Goal: Task Accomplishment & Management: Manage account settings

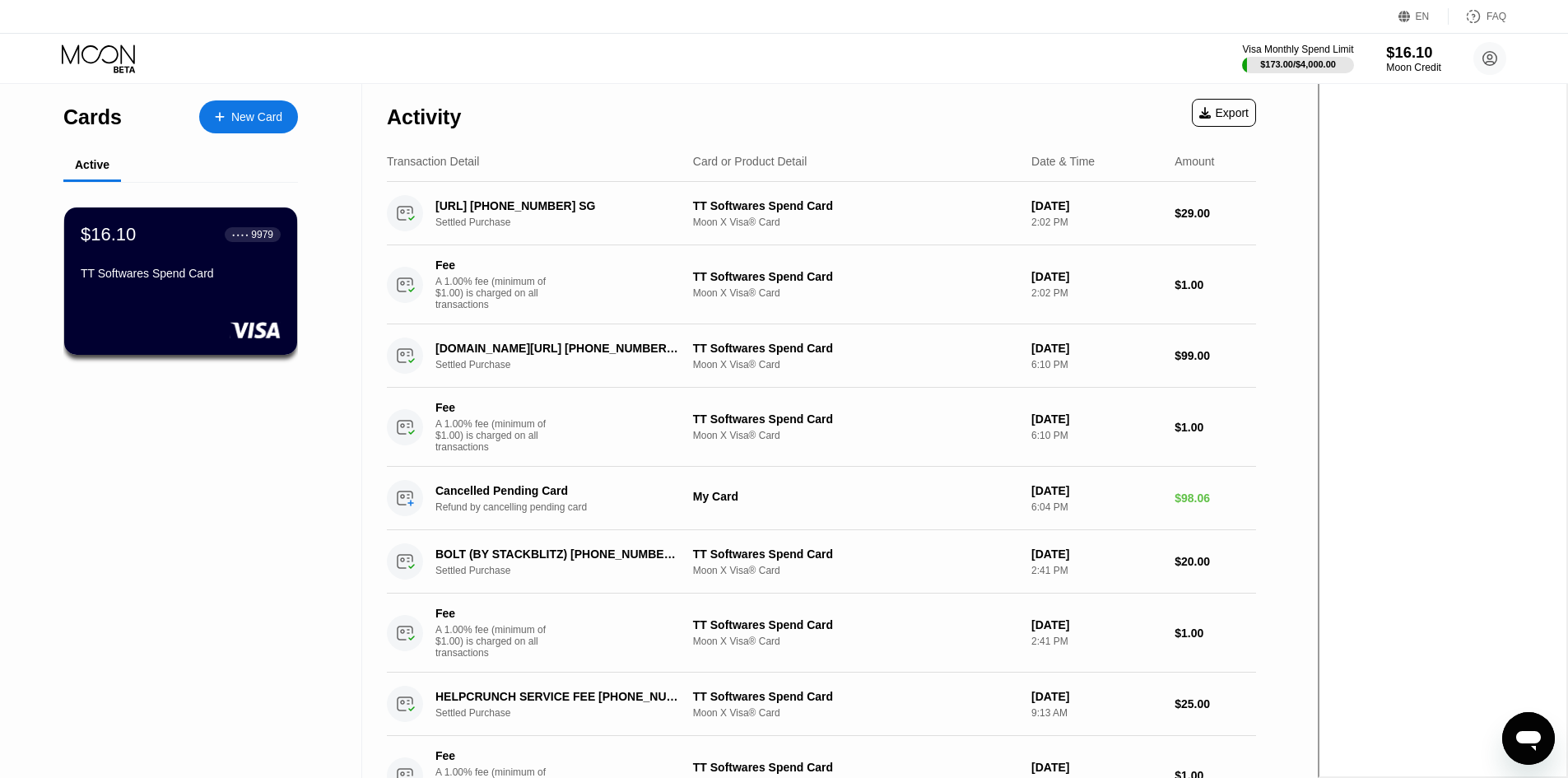
click at [1068, 63] on div "Moon Credit" at bounding box center [1414, 68] width 56 height 12
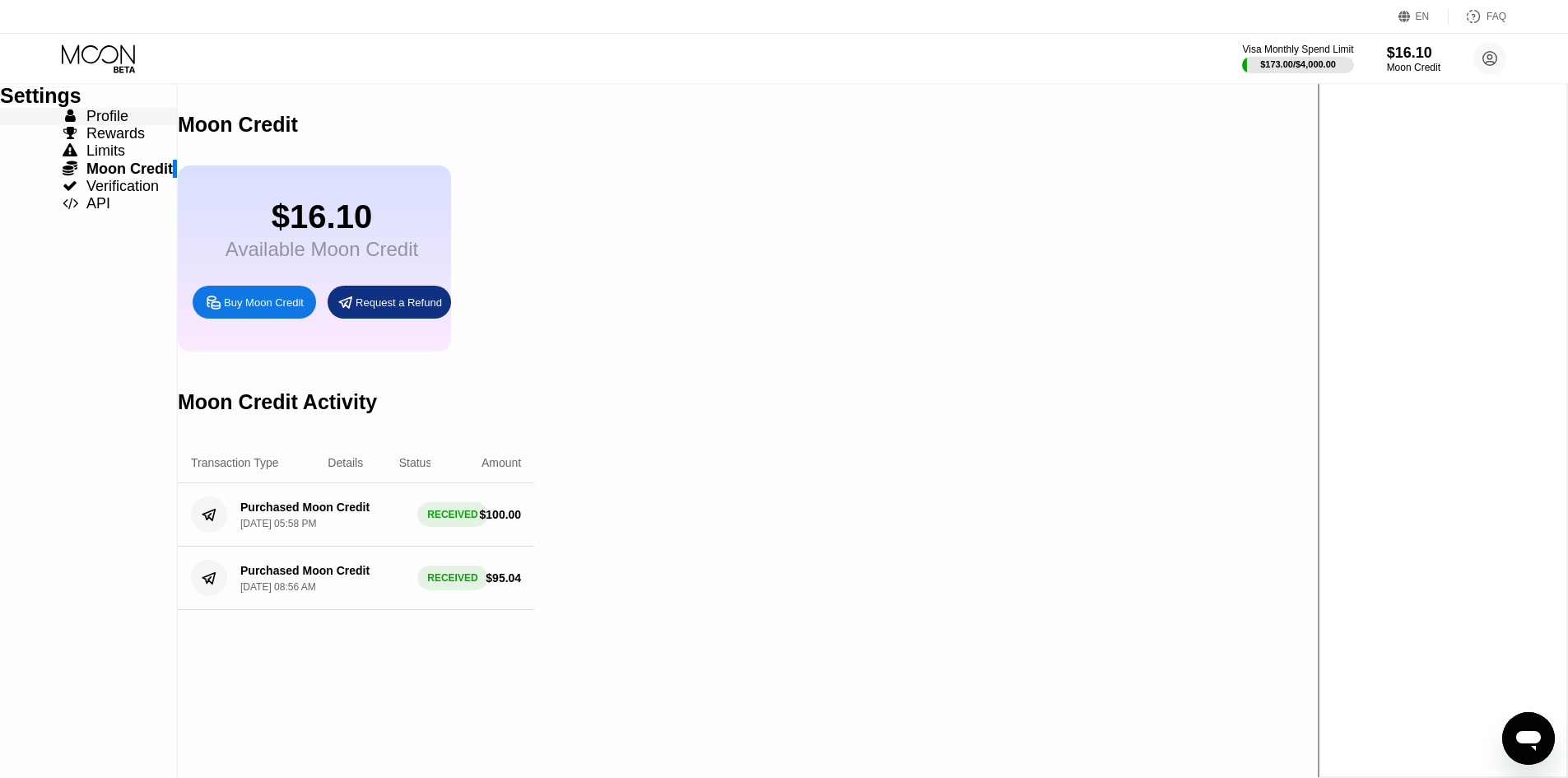
click at [118, 124] on span "Profile" at bounding box center [107, 116] width 42 height 17
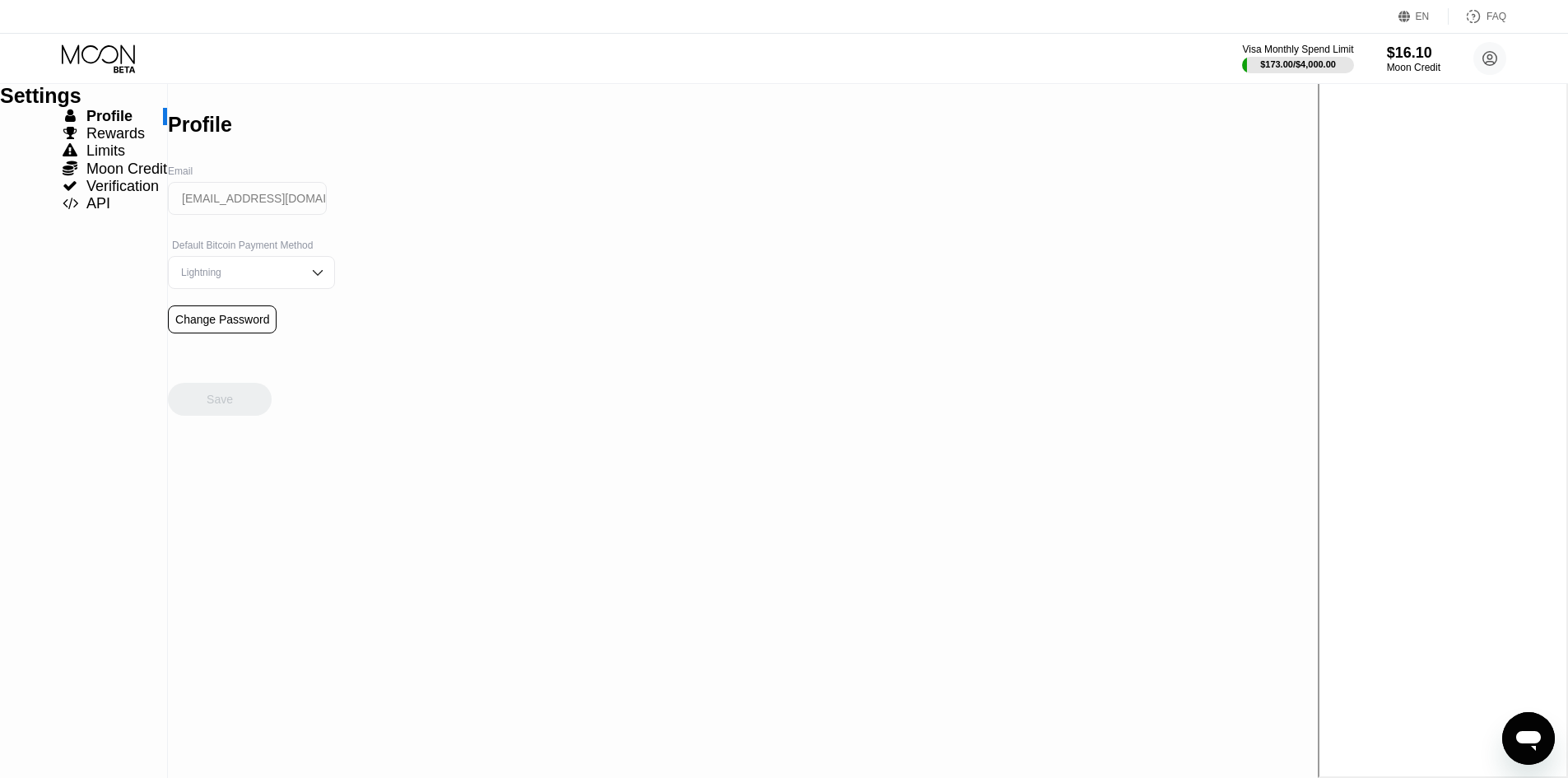
click at [1068, 46] on icon at bounding box center [1490, 58] width 33 height 33
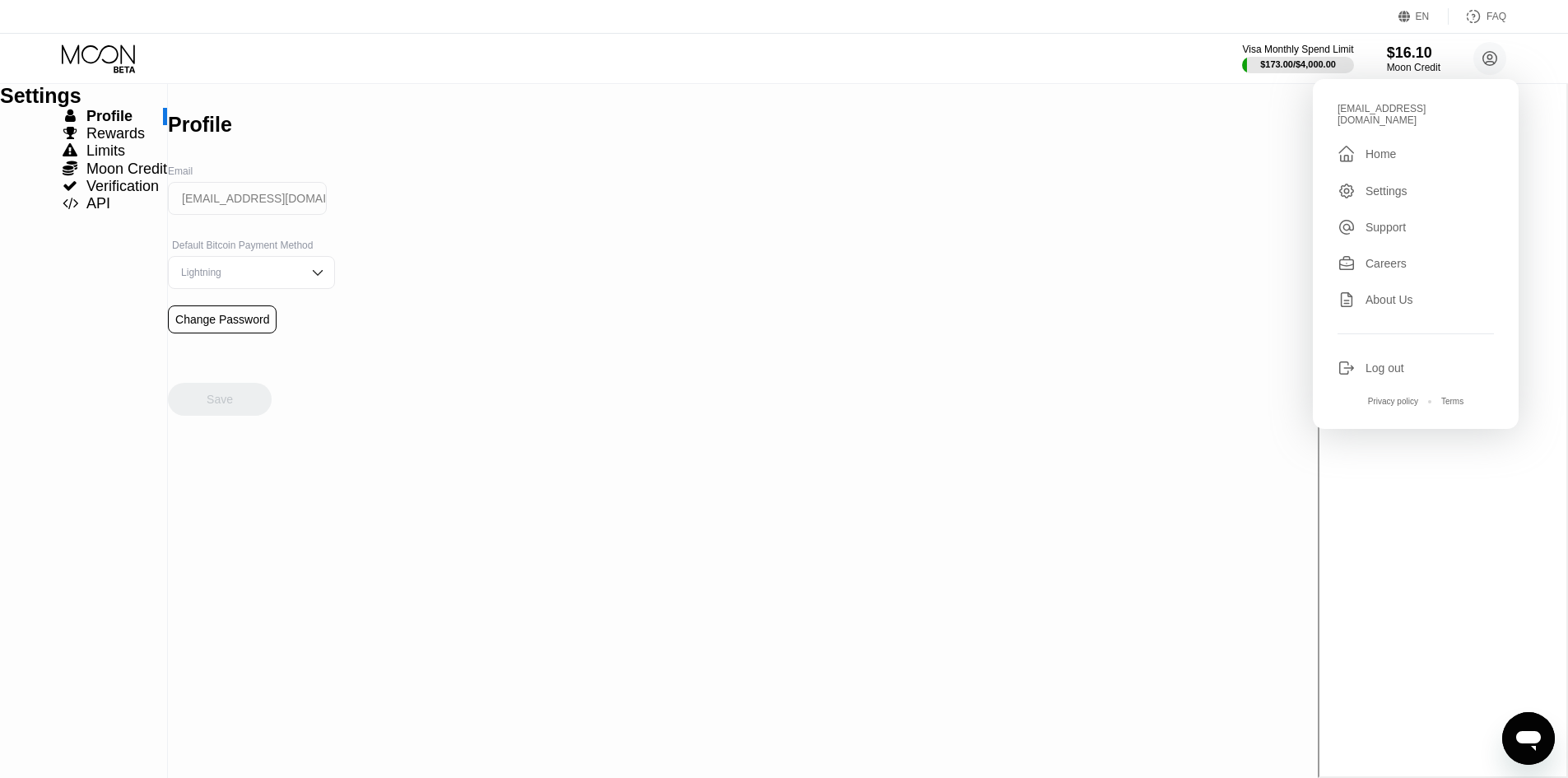
click at [130, 57] on icon at bounding box center [98, 54] width 73 height 19
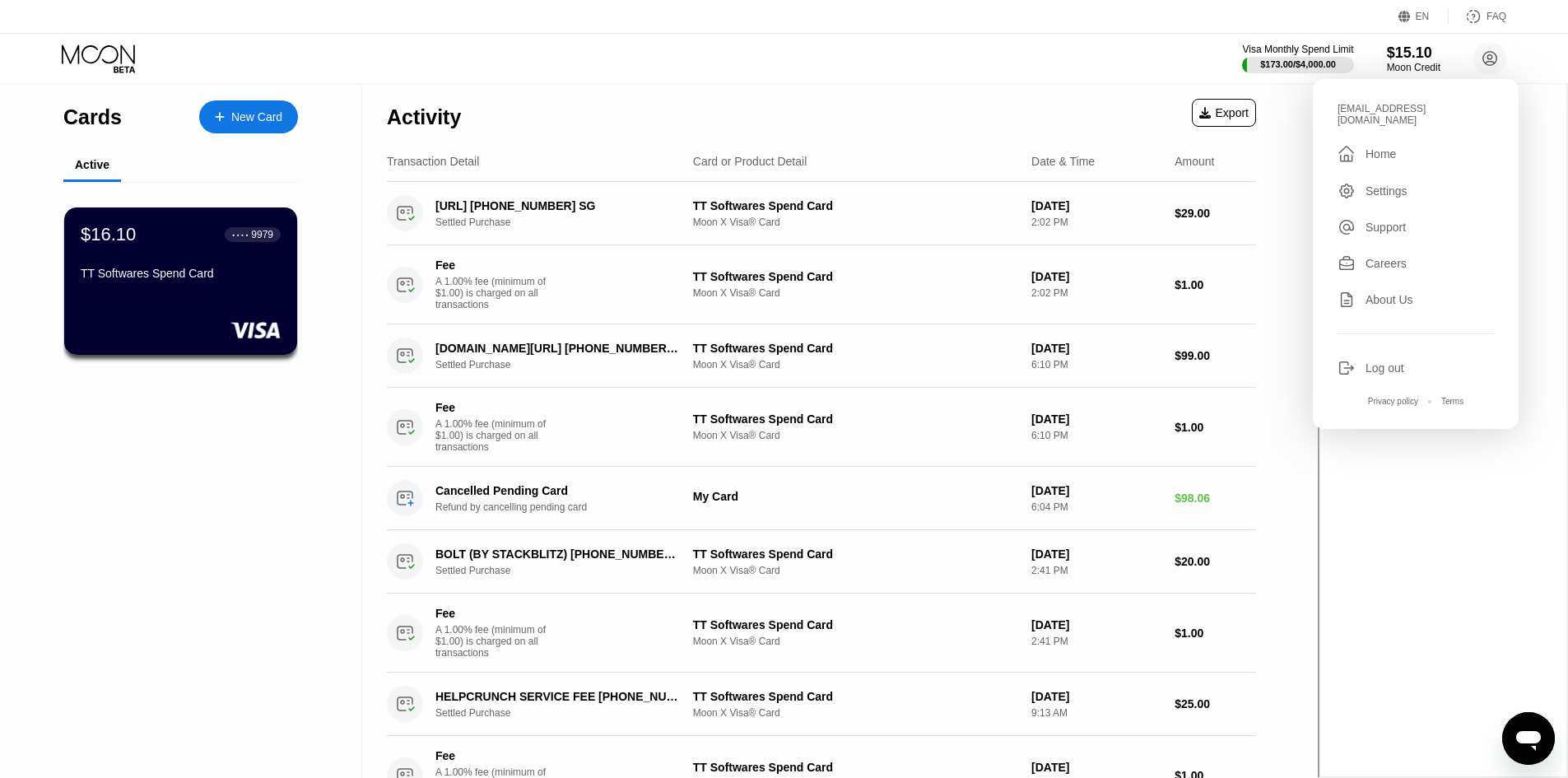
click at [1023, 132] on div "Activity Export" at bounding box center [821, 113] width 869 height 58
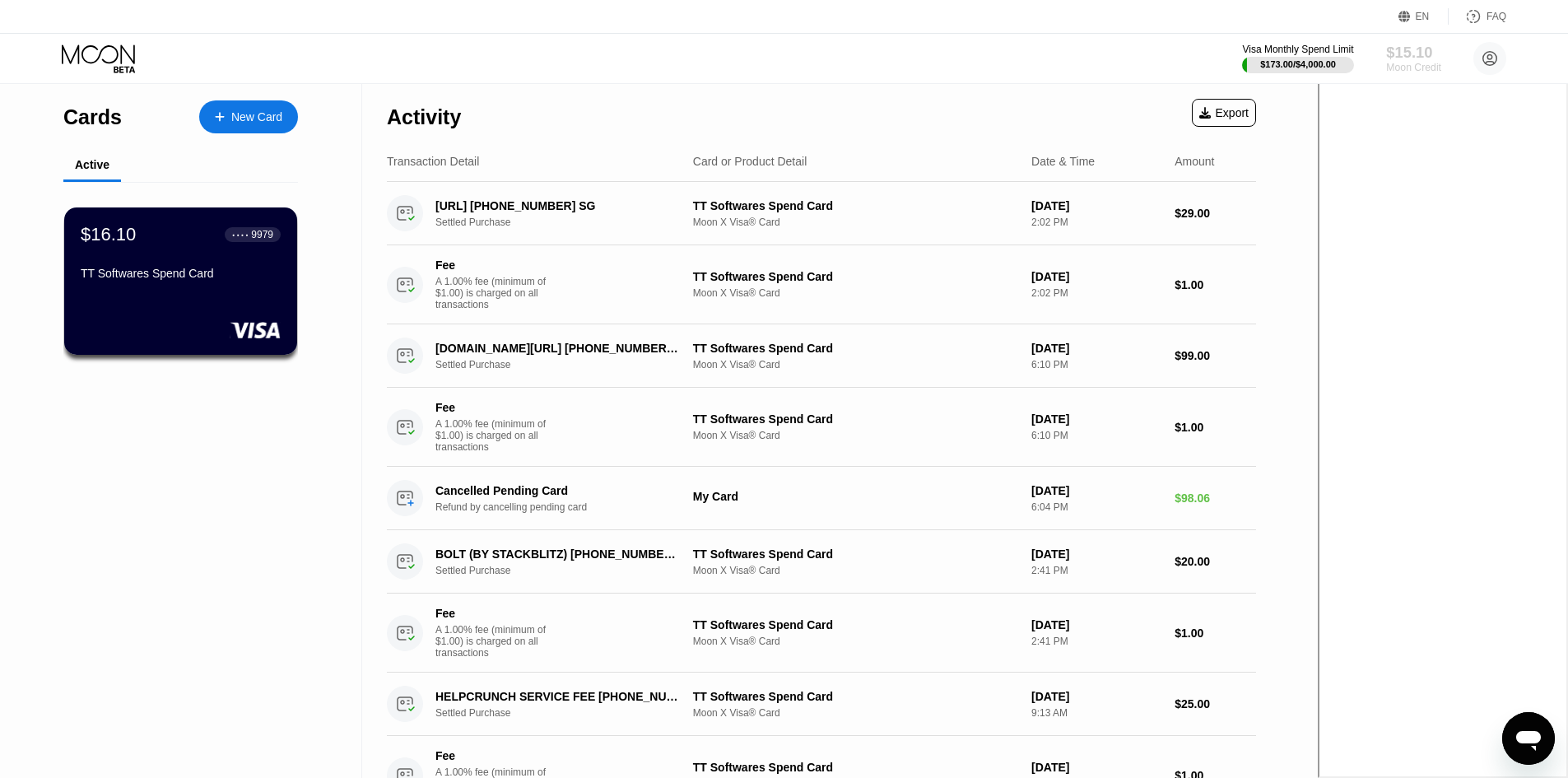
click at [1068, 53] on div "$15.10" at bounding box center [1414, 52] width 56 height 17
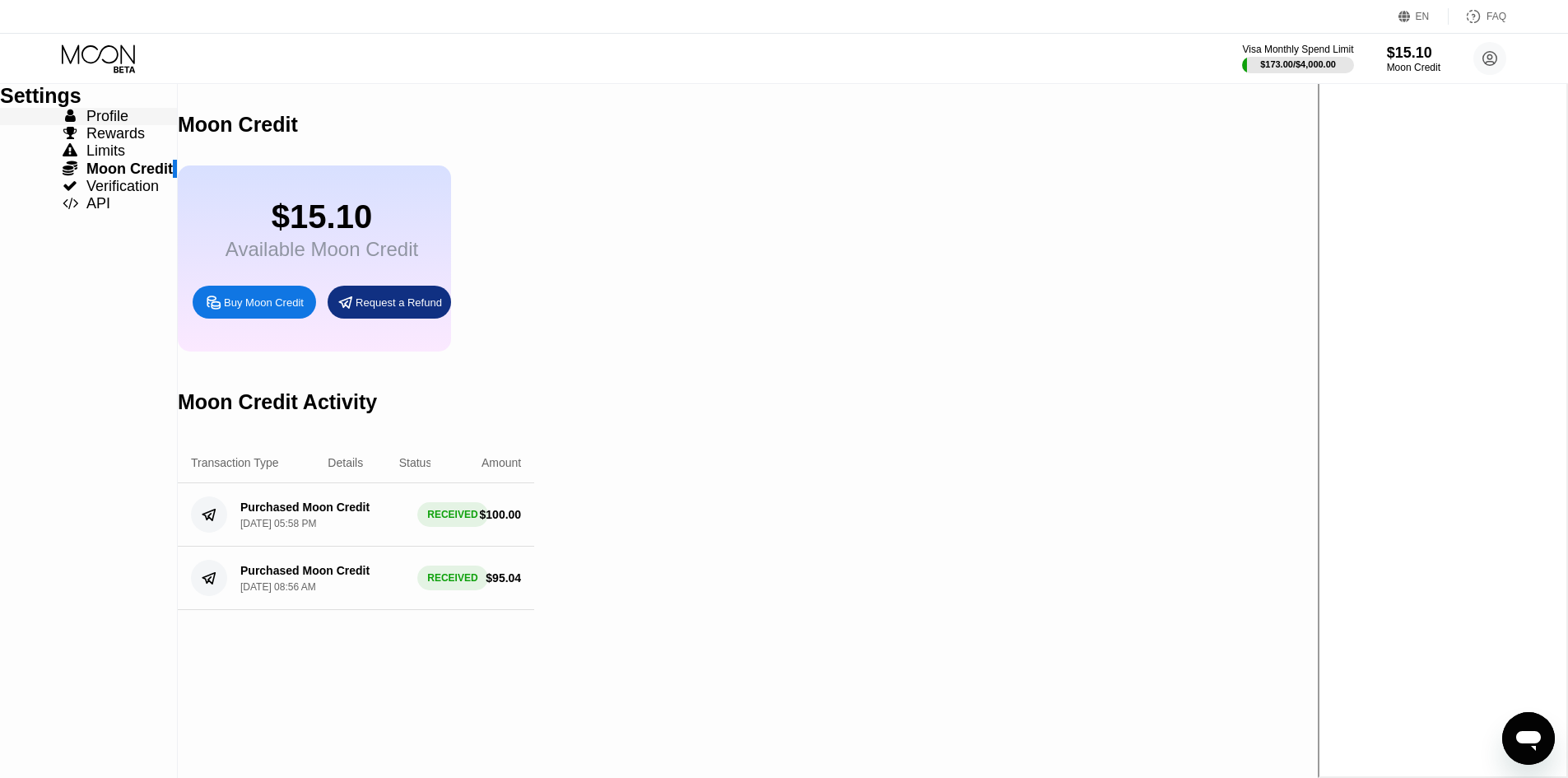
click at [96, 124] on span "Profile" at bounding box center [107, 116] width 42 height 17
click at [108, 159] on span "Limits" at bounding box center [105, 150] width 39 height 17
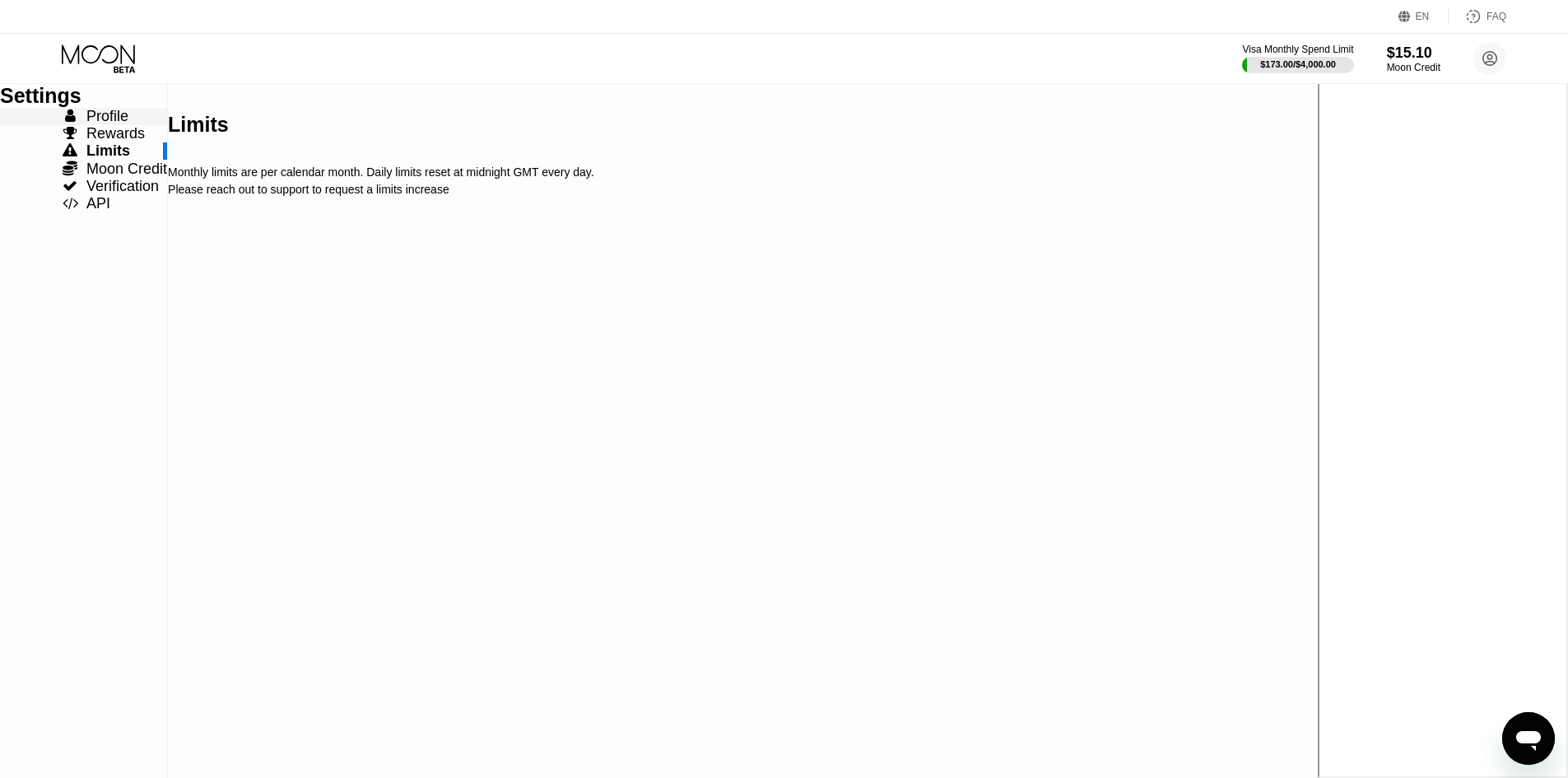
click at [124, 124] on span "Profile" at bounding box center [107, 116] width 42 height 17
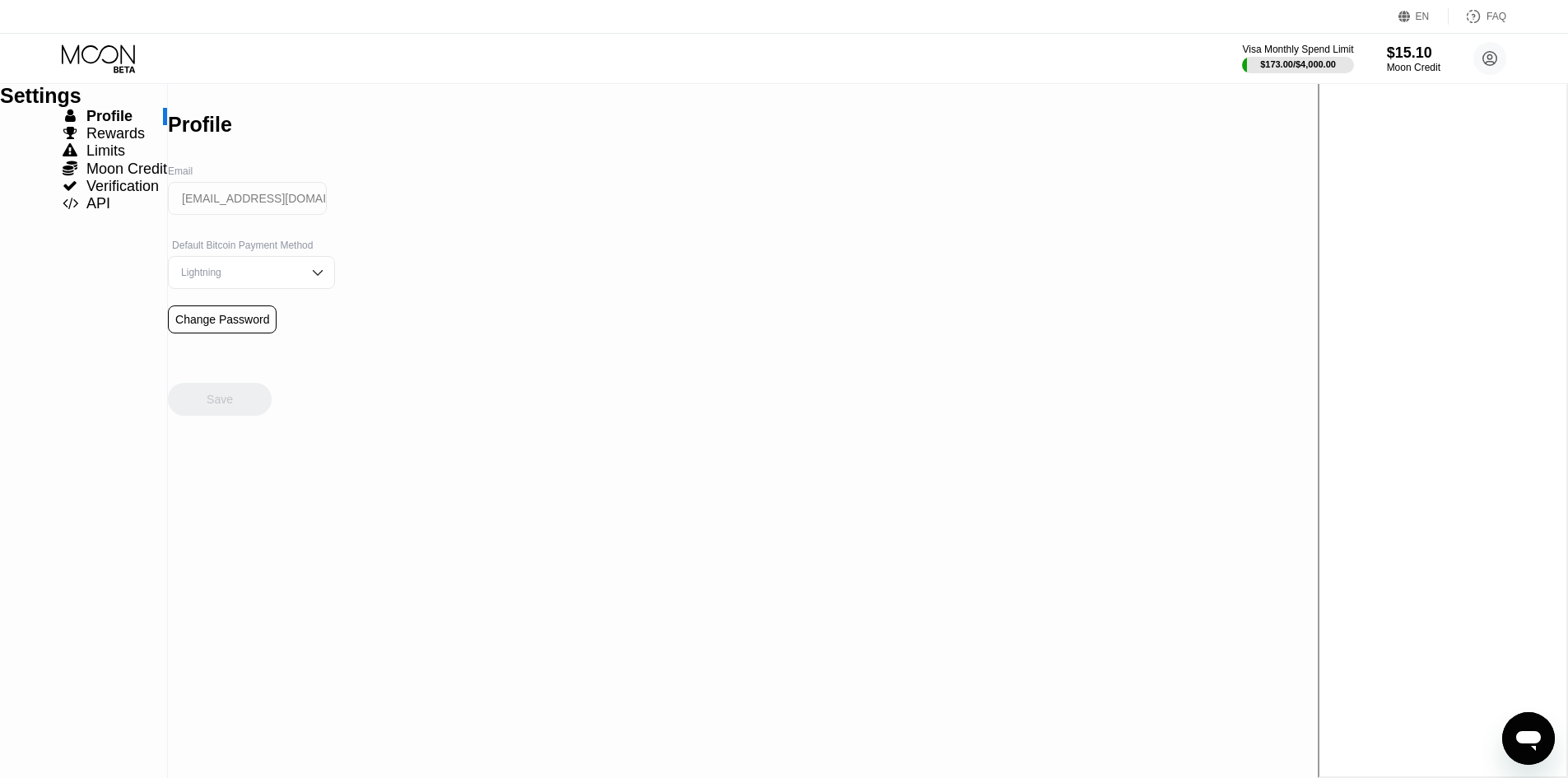
click at [93, 49] on icon at bounding box center [99, 59] width 76 height 29
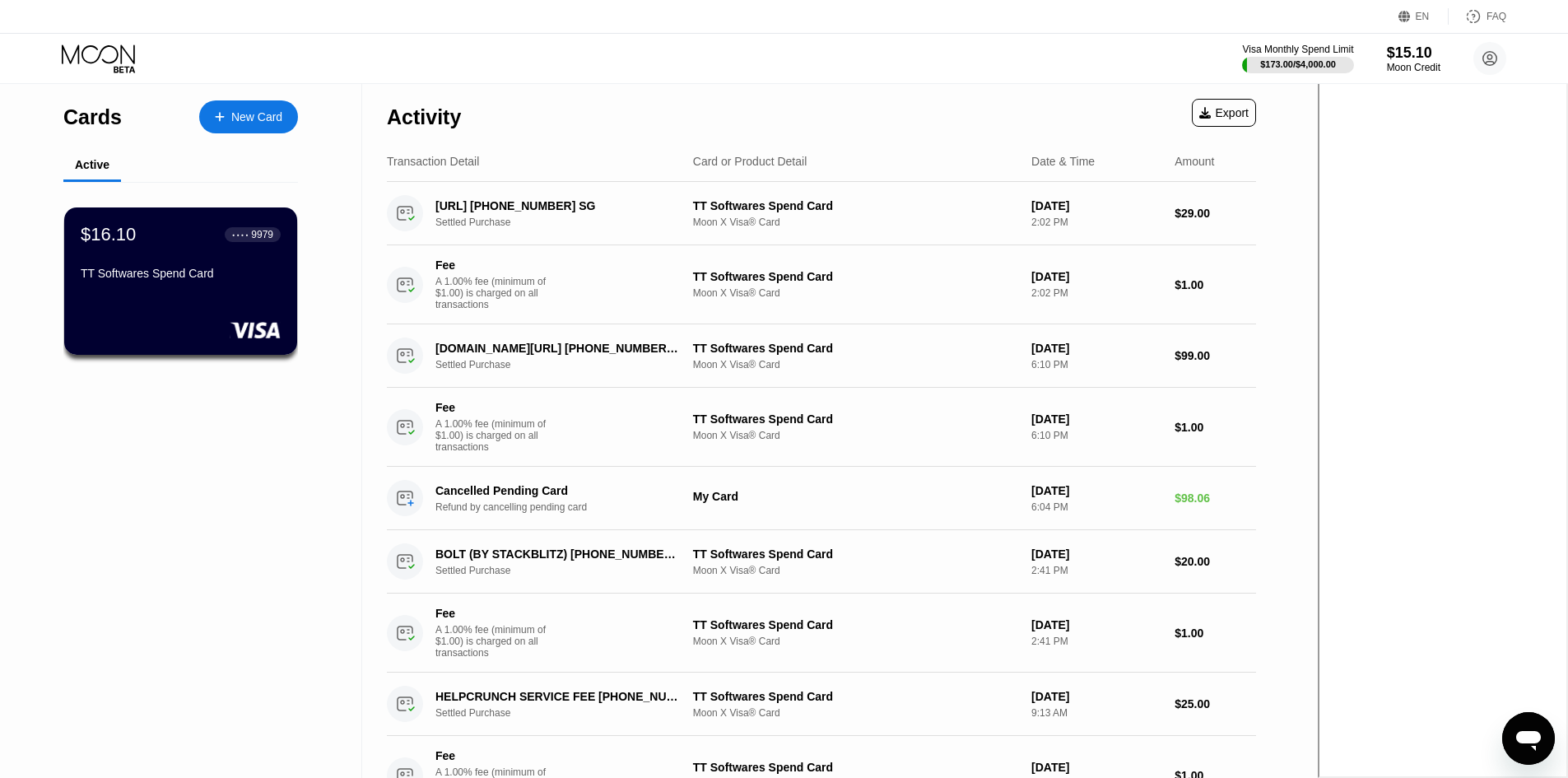
click at [1068, 65] on circle at bounding box center [1490, 58] width 33 height 33
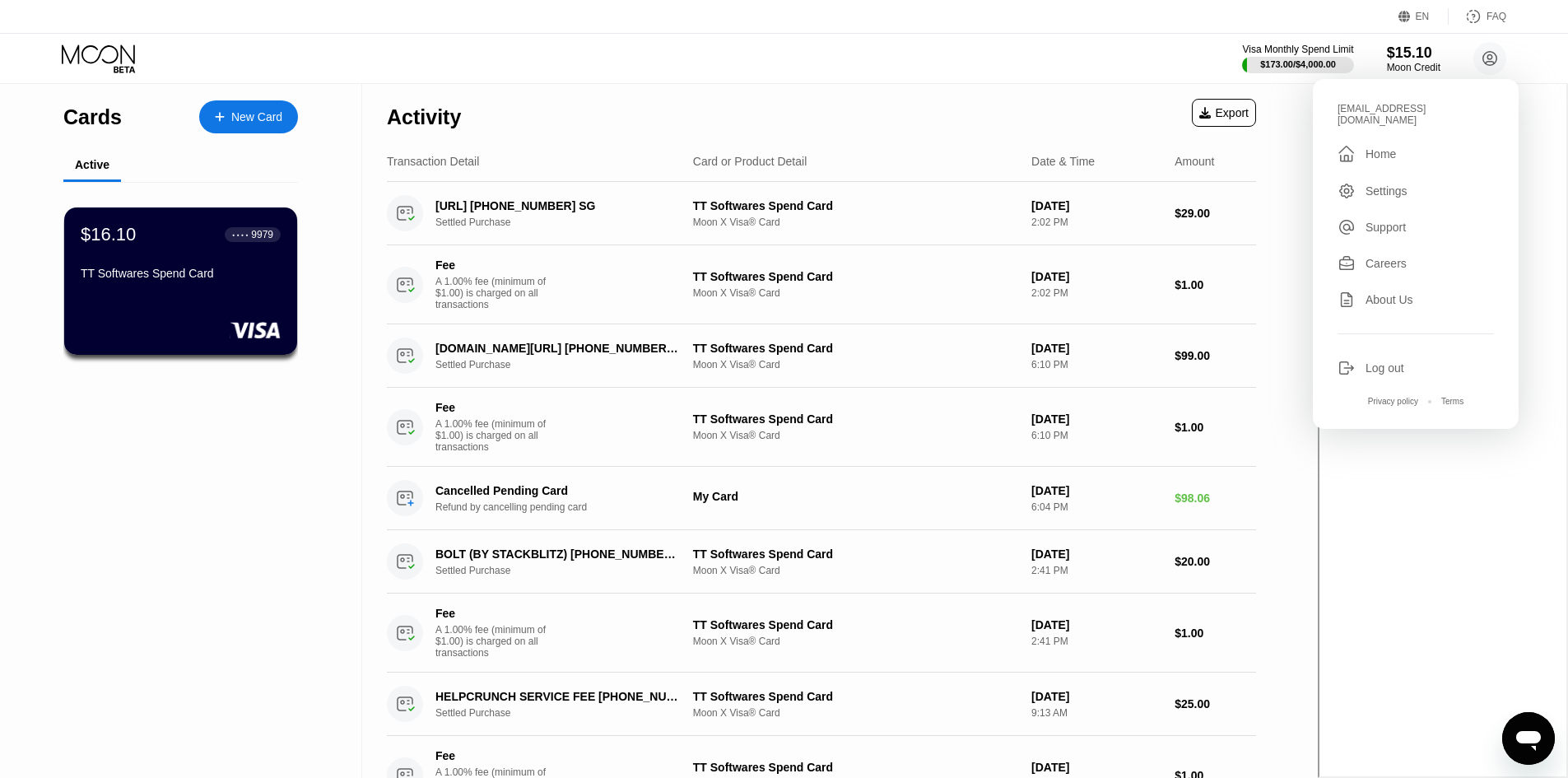
click at [1068, 359] on div "Log out" at bounding box center [1415, 368] width 156 height 18
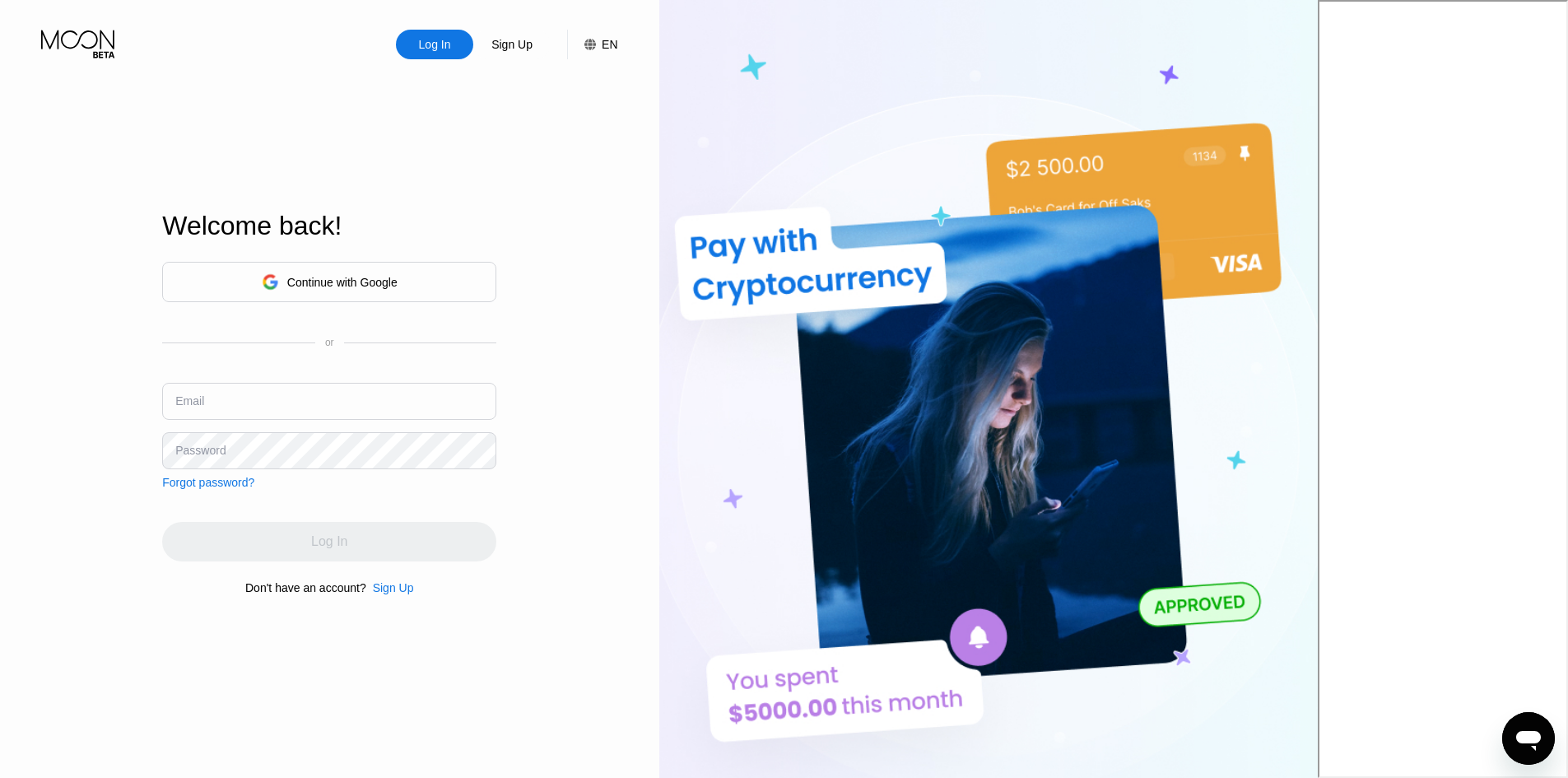
type input "[EMAIL_ADDRESS][DOMAIN_NAME]"
click at [387, 414] on input "[EMAIL_ADDRESS][DOMAIN_NAME]" at bounding box center [329, 400] width 335 height 37
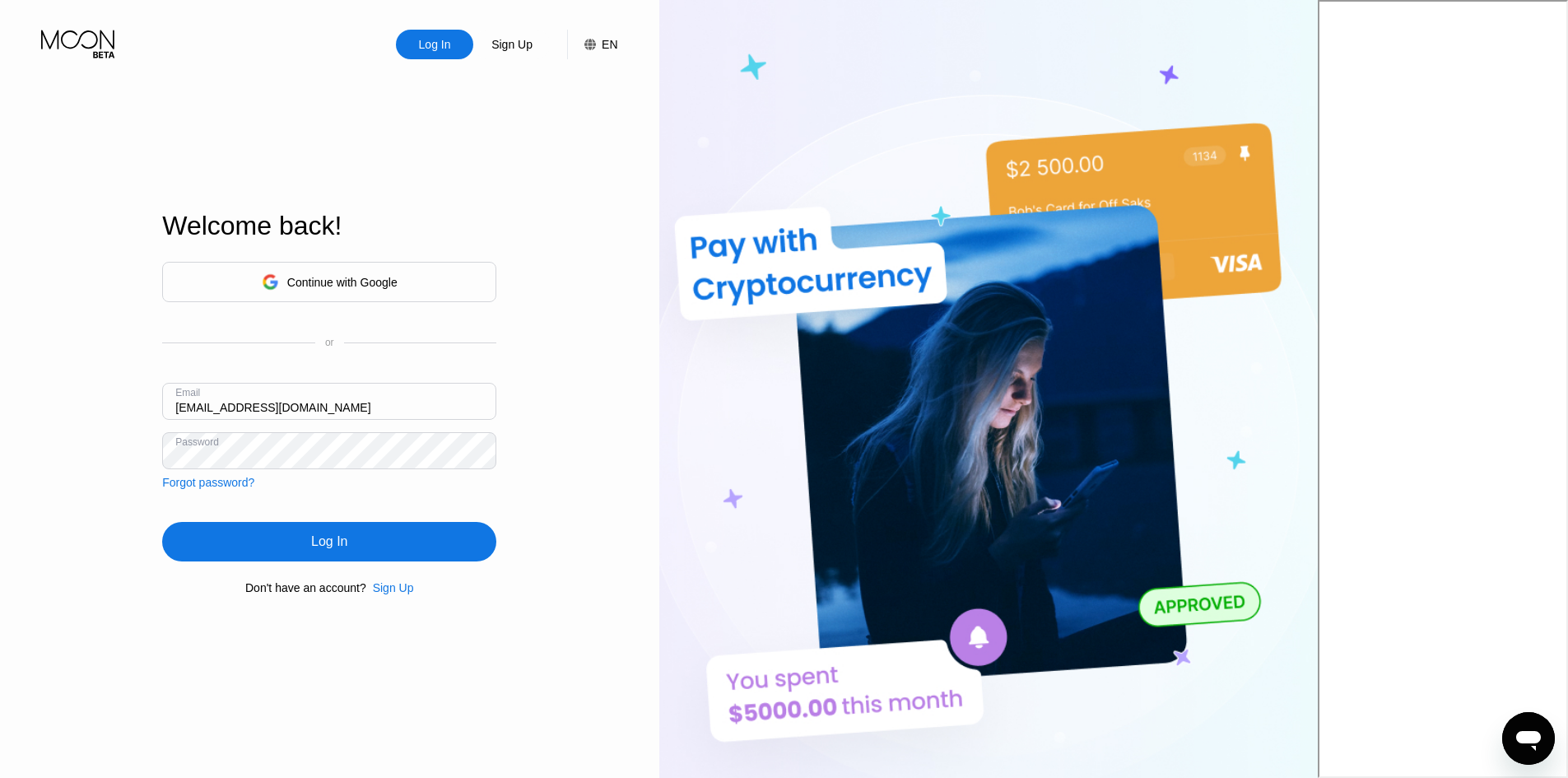
drag, startPoint x: 499, startPoint y: 420, endPoint x: 490, endPoint y: 429, distance: 12.7
click at [497, 421] on div "Email transactions@ttfcx.com" at bounding box center [329, 407] width 335 height 50
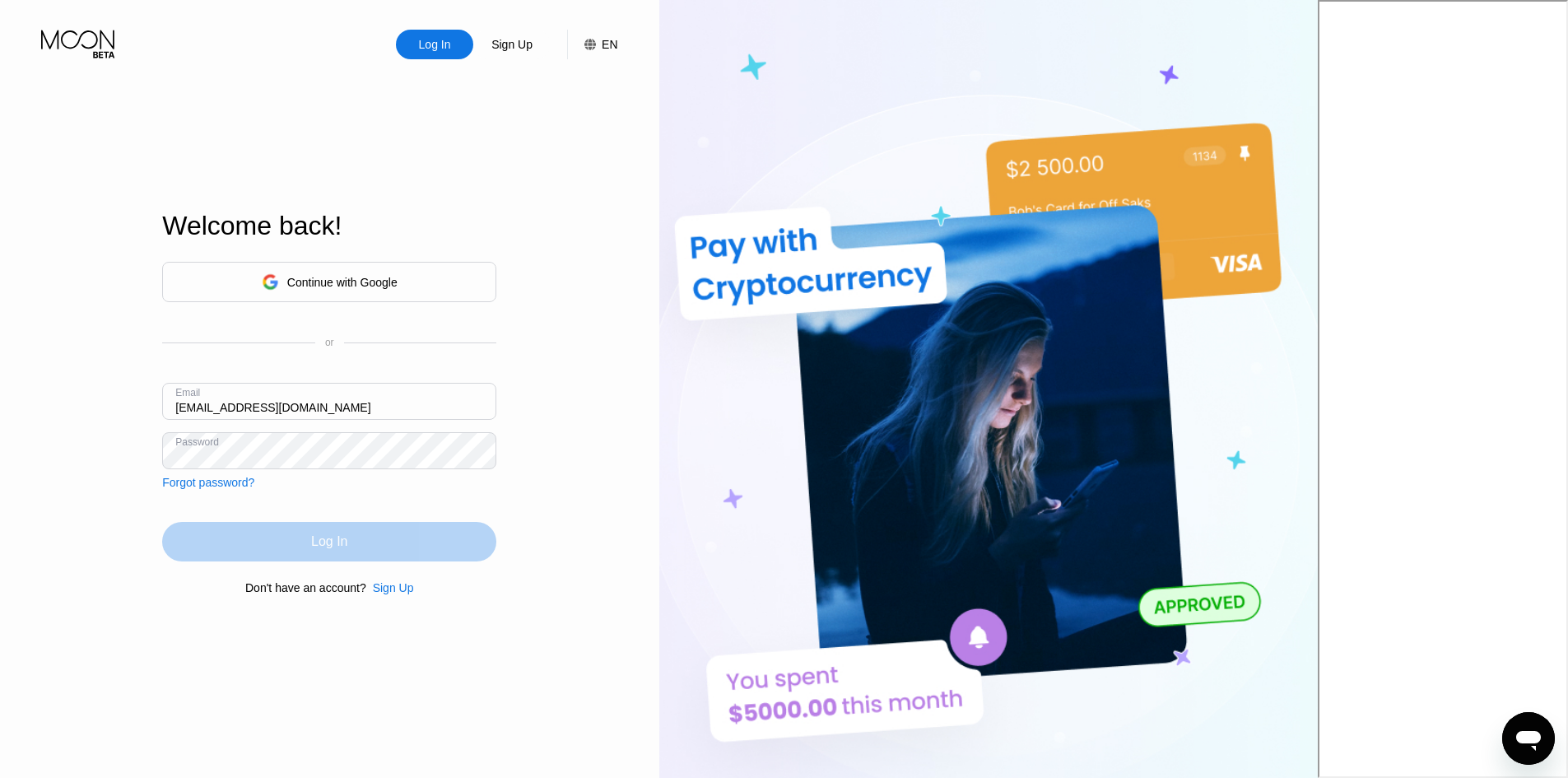
click at [497, 538] on div "Log In" at bounding box center [329, 543] width 335 height 40
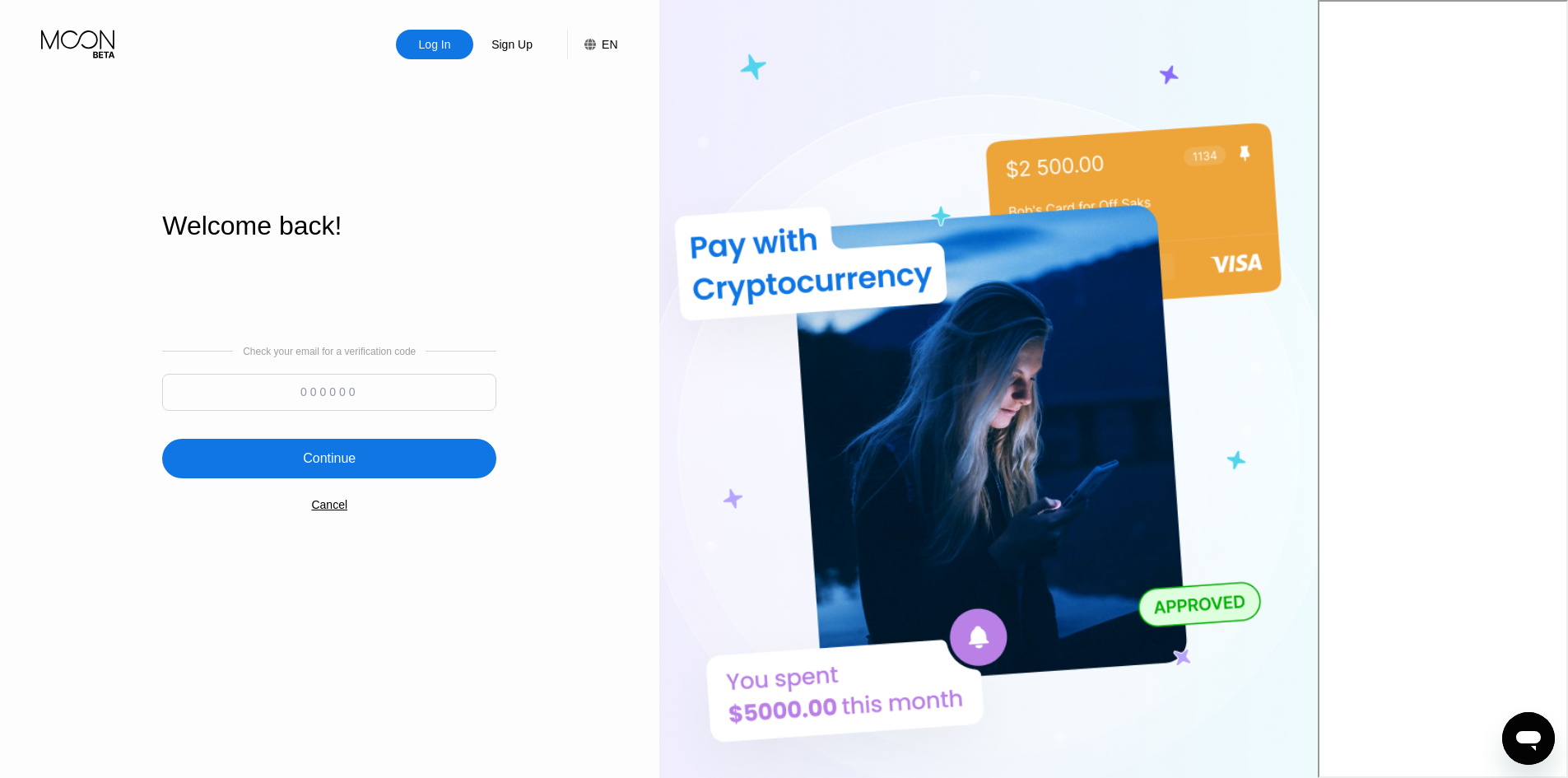
click at [411, 387] on input at bounding box center [329, 391] width 335 height 37
paste input "307691"
type input "307691"
click at [436, 470] on div "Continue" at bounding box center [329, 459] width 335 height 40
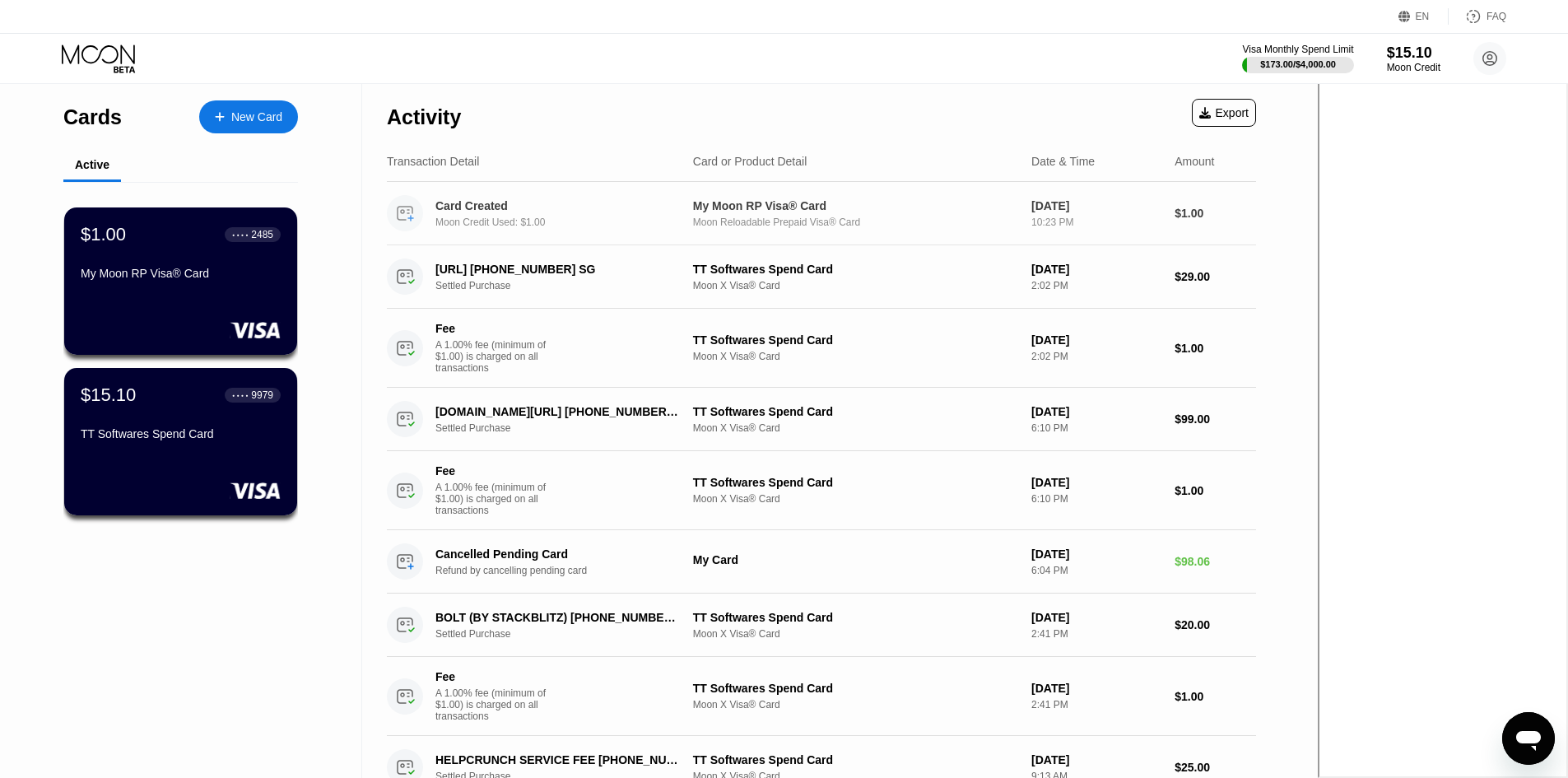
click at [1018, 213] on div "My Moon RP Visa® Card" at bounding box center [855, 206] width 325 height 13
click at [1409, 51] on div "$15.10" at bounding box center [1414, 52] width 56 height 17
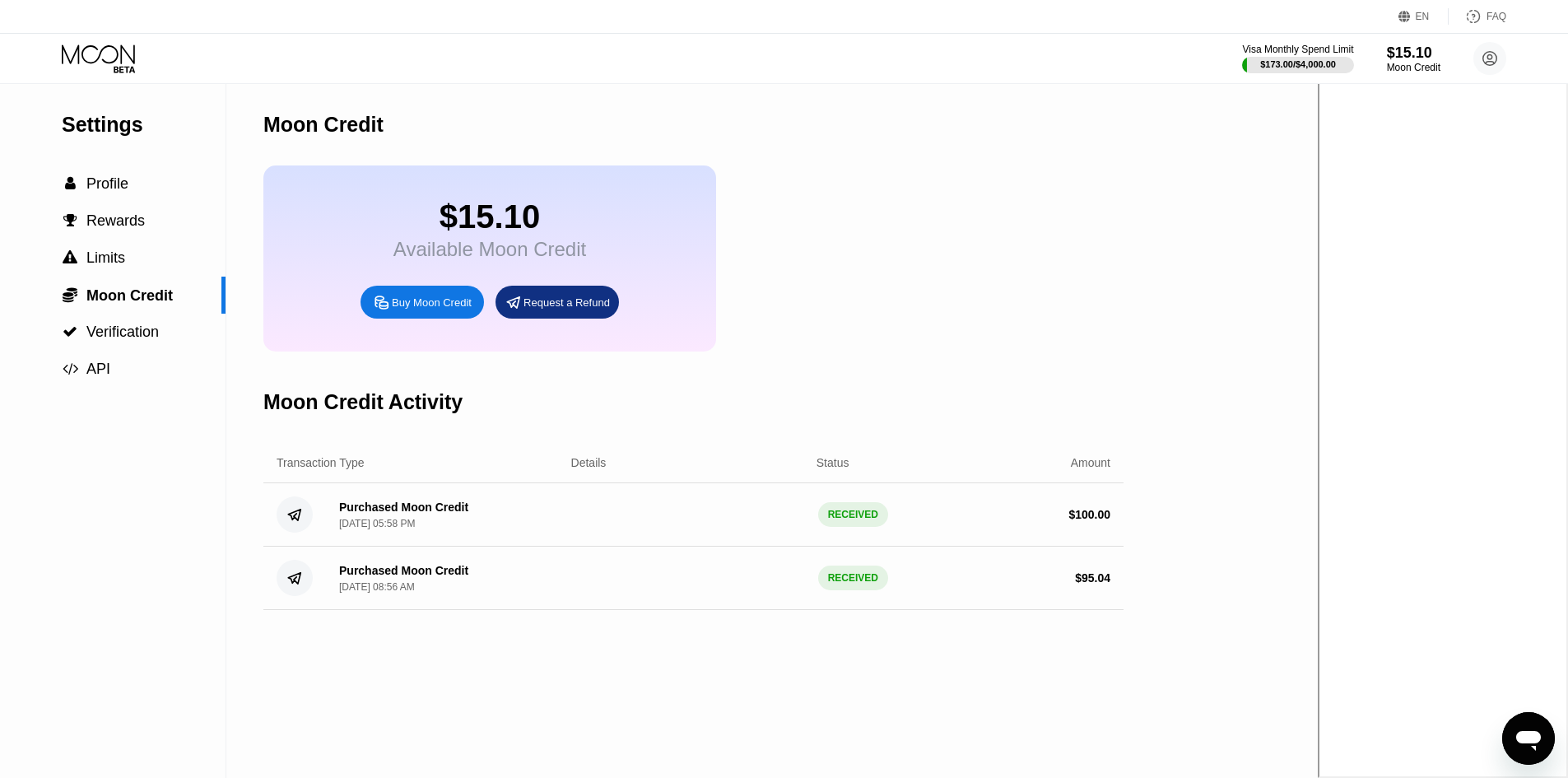
click at [103, 30] on div "EN Language Select an item Save FAQ" at bounding box center [784, 17] width 1568 height 34
click at [103, 48] on icon at bounding box center [98, 54] width 73 height 19
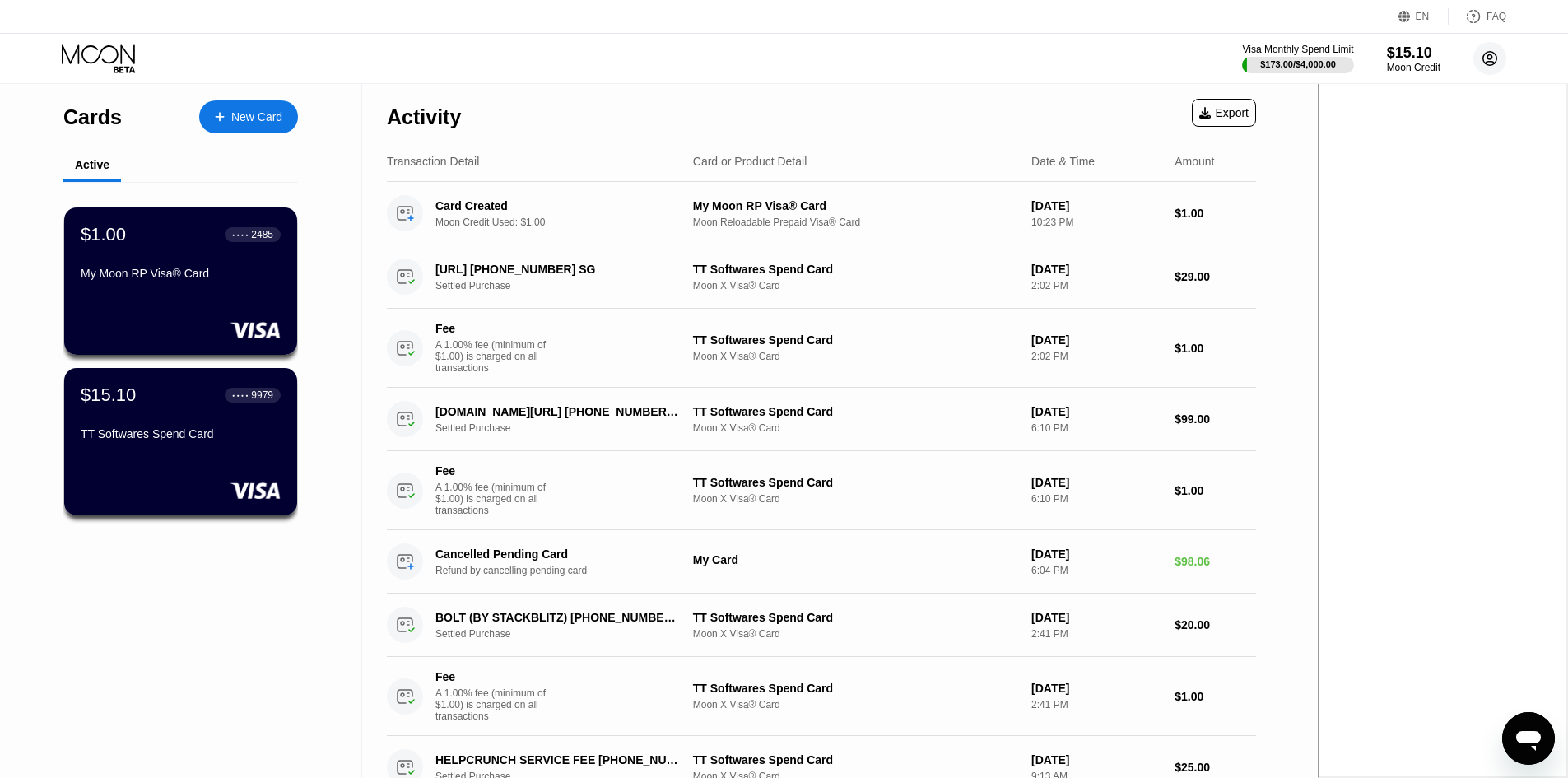
click at [1494, 59] on circle at bounding box center [1490, 58] width 33 height 33
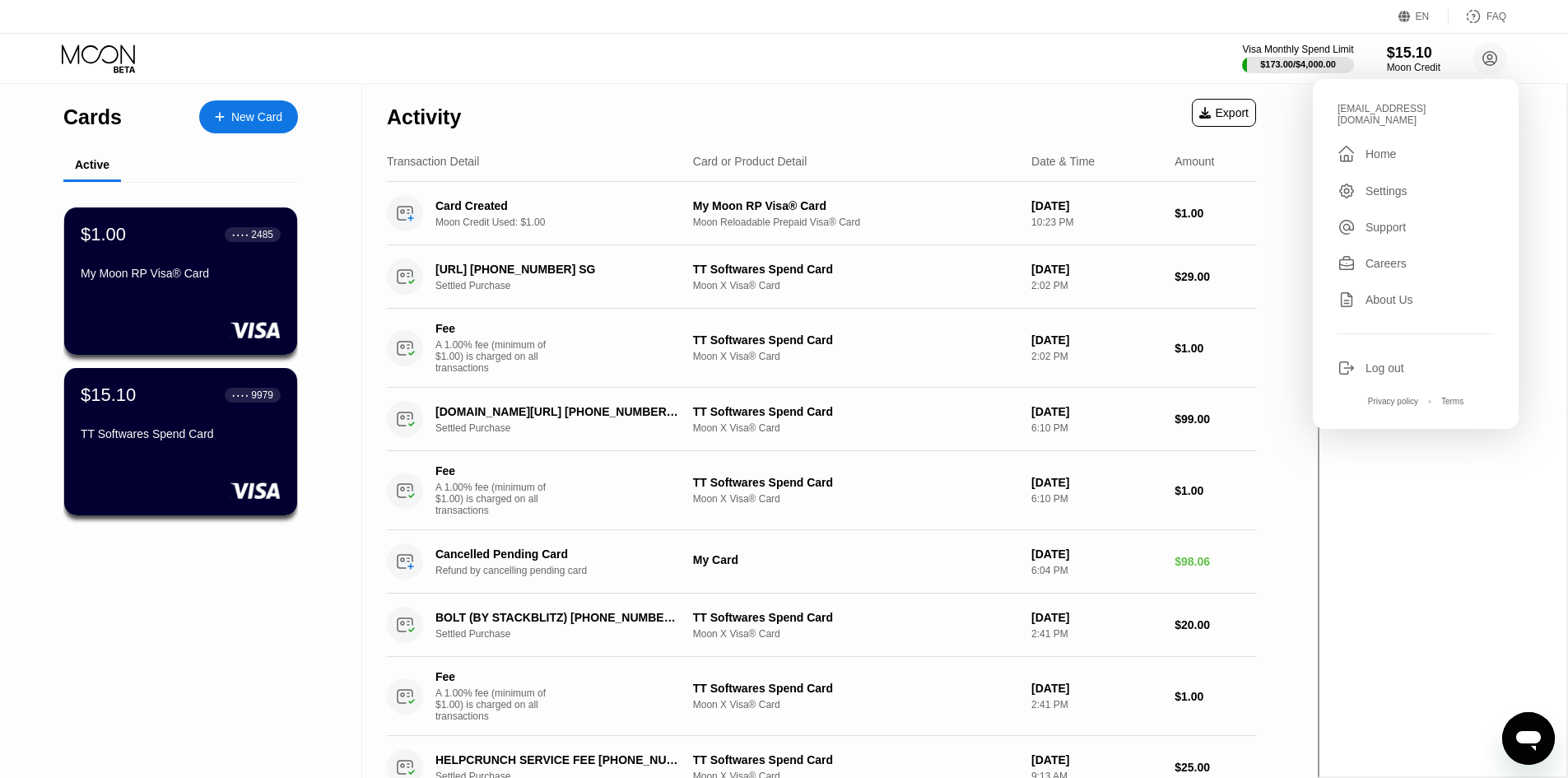
click at [1394, 362] on div "Log out" at bounding box center [1384, 368] width 39 height 13
